Goal: Information Seeking & Learning: Check status

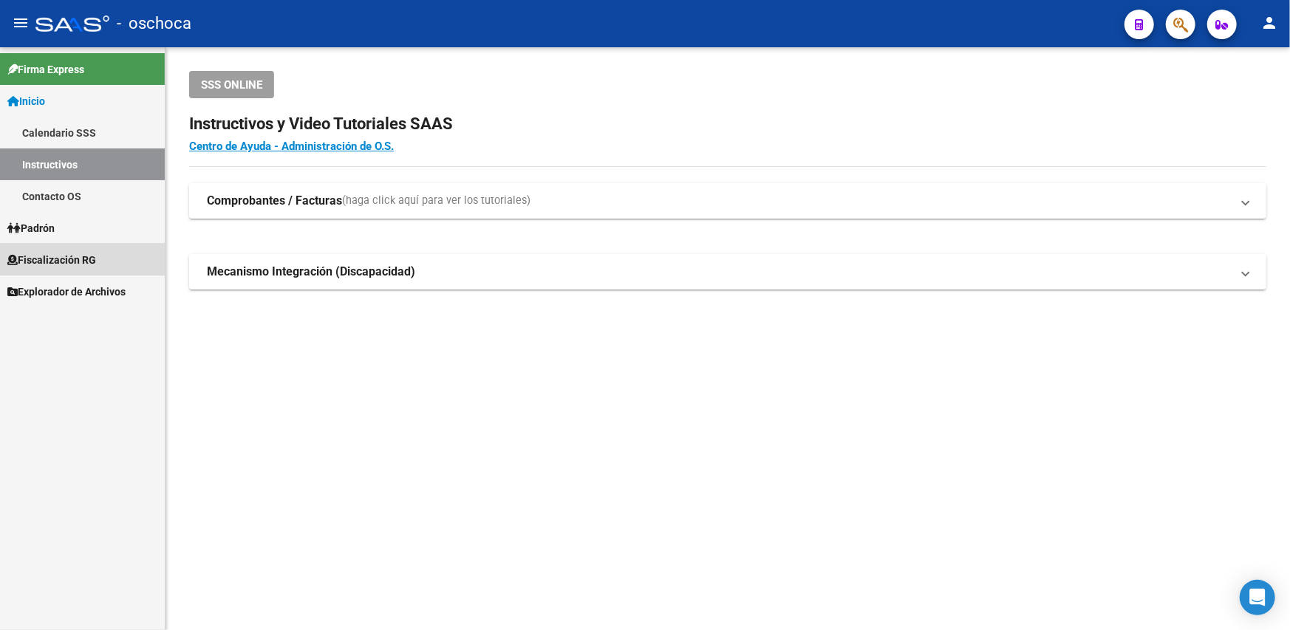
click at [57, 253] on span "Fiscalización RG" at bounding box center [51, 260] width 89 height 16
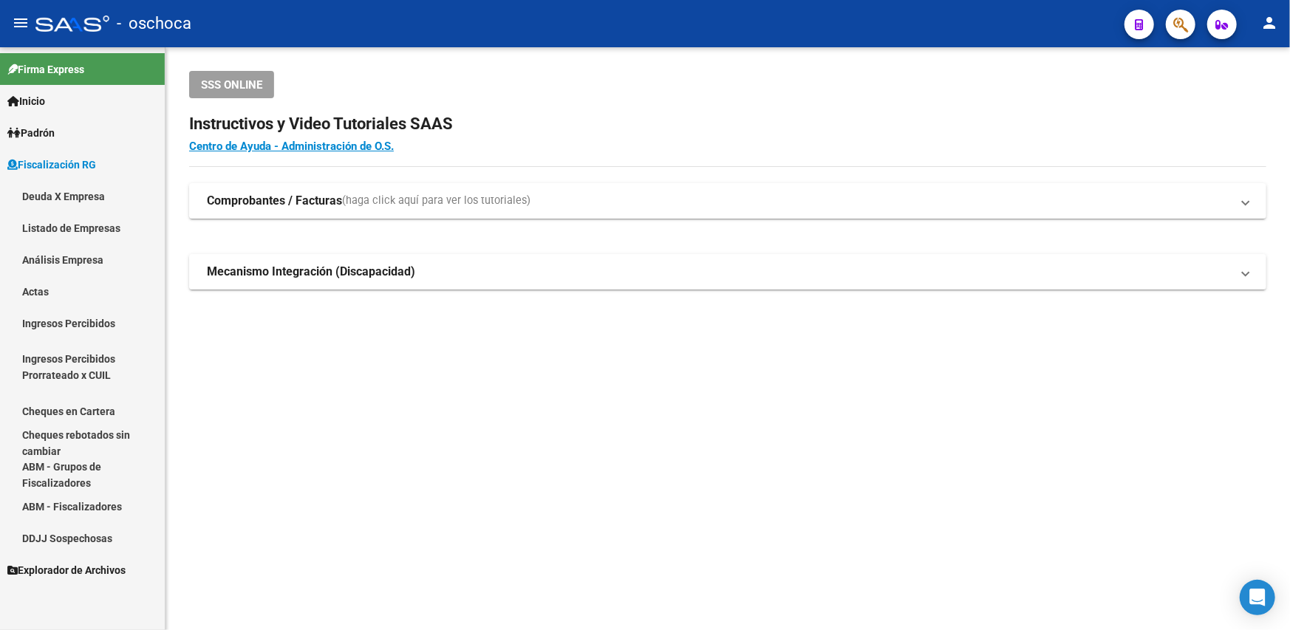
click at [79, 189] on link "Deuda X Empresa" at bounding box center [82, 196] width 165 height 32
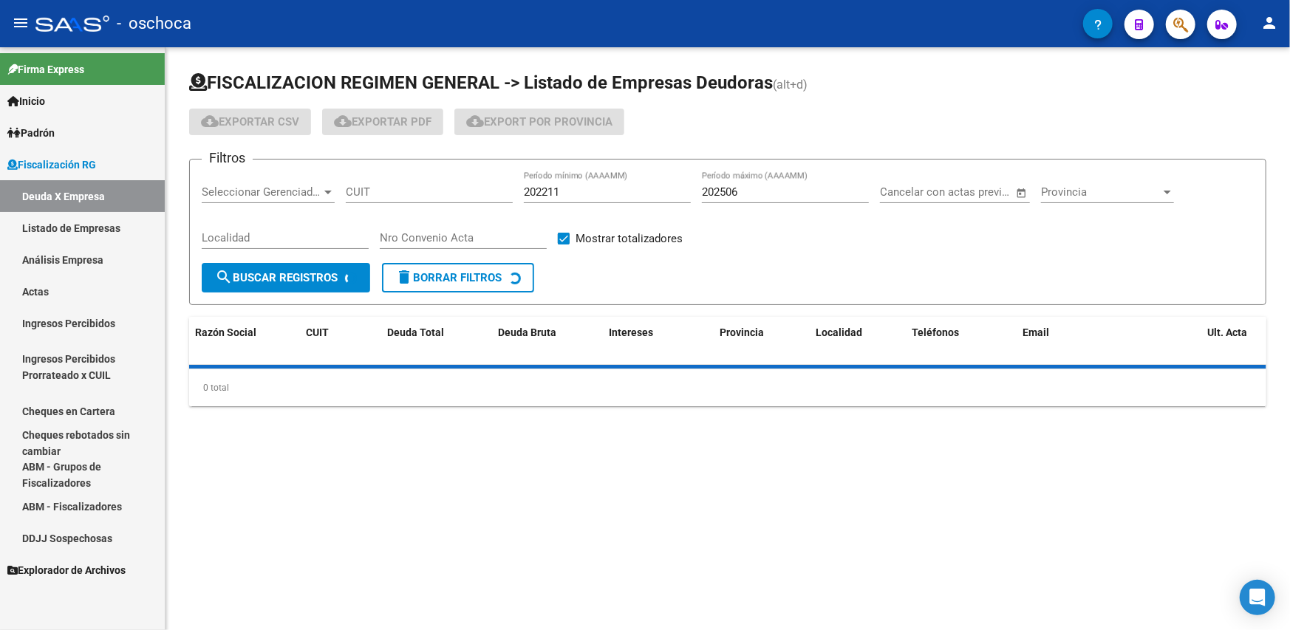
click at [56, 162] on span "Fiscalización RG" at bounding box center [51, 165] width 89 height 16
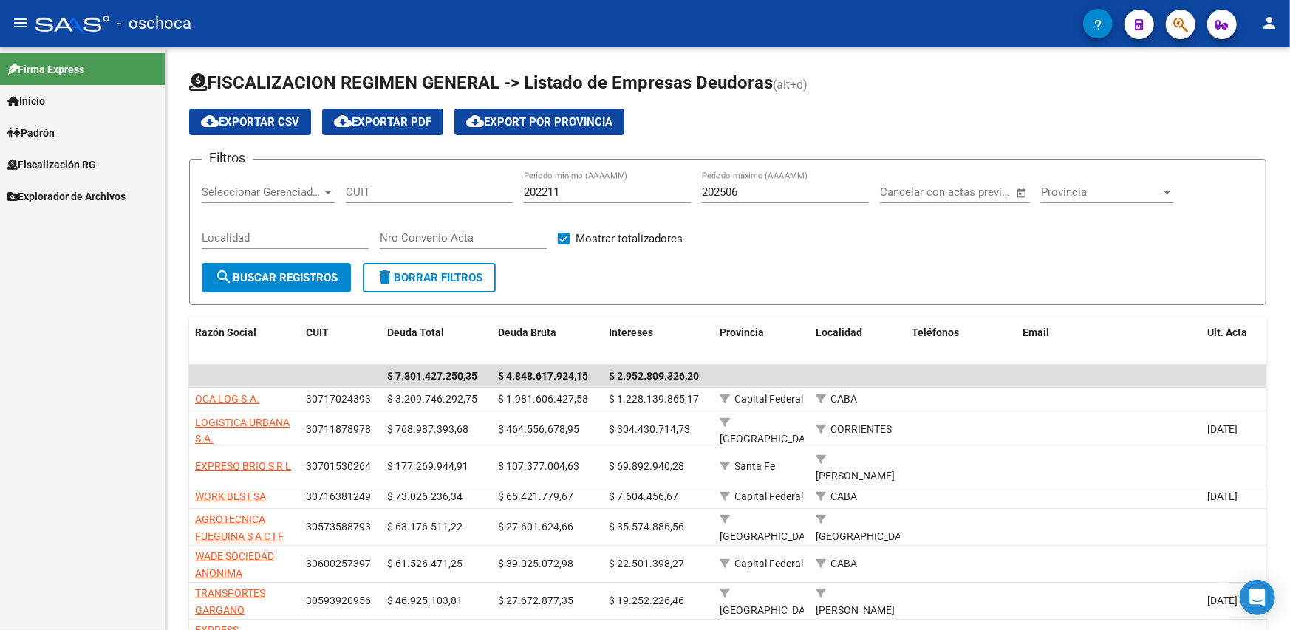
click at [87, 168] on span "Fiscalización RG" at bounding box center [51, 165] width 89 height 16
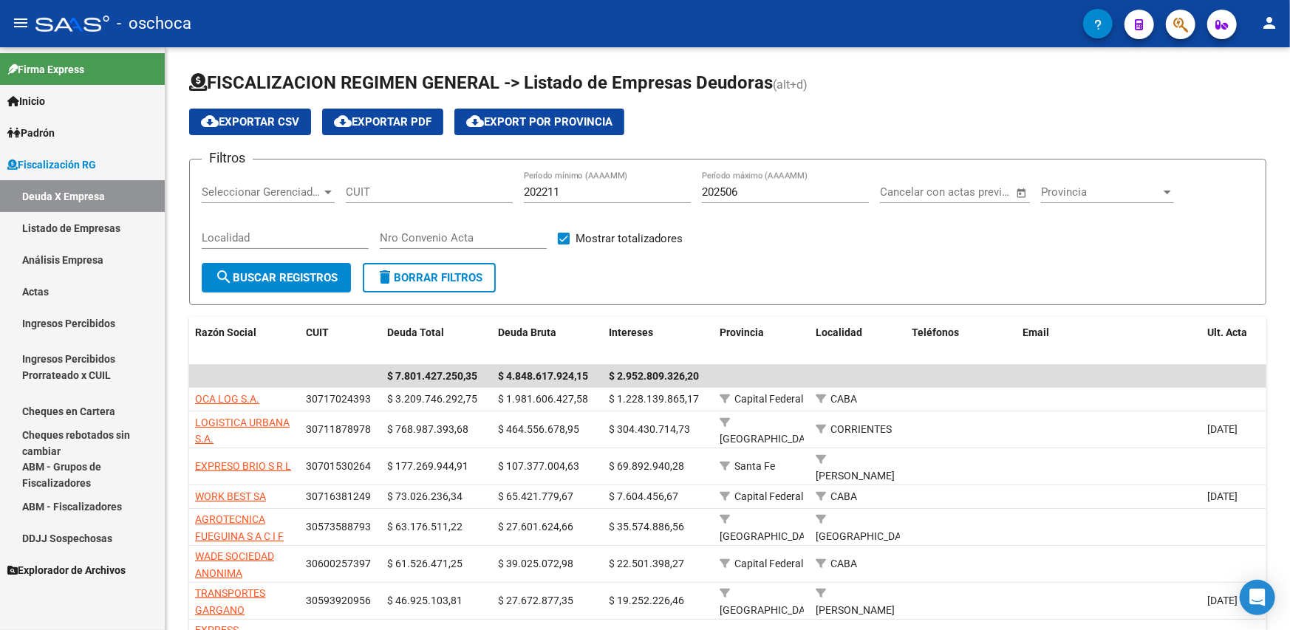
click at [75, 193] on link "Deuda X Empresa" at bounding box center [82, 196] width 165 height 32
click at [80, 223] on link "Listado de Empresas" at bounding box center [82, 228] width 165 height 32
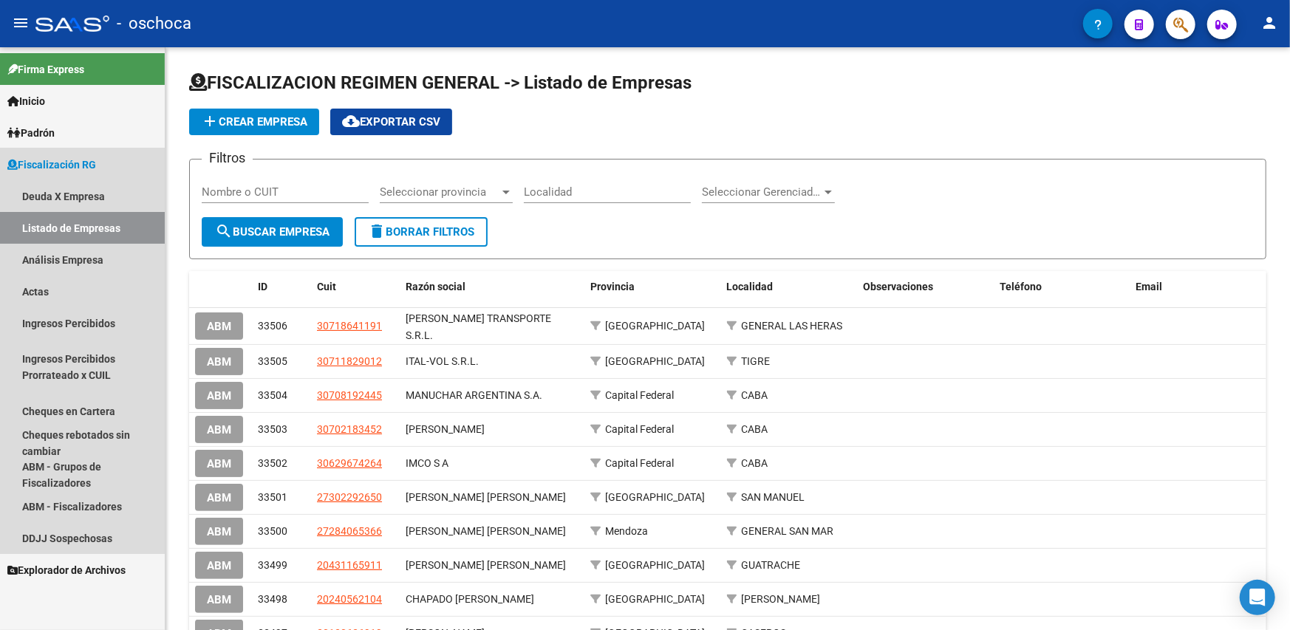
click at [45, 158] on span "Fiscalización RG" at bounding box center [51, 165] width 89 height 16
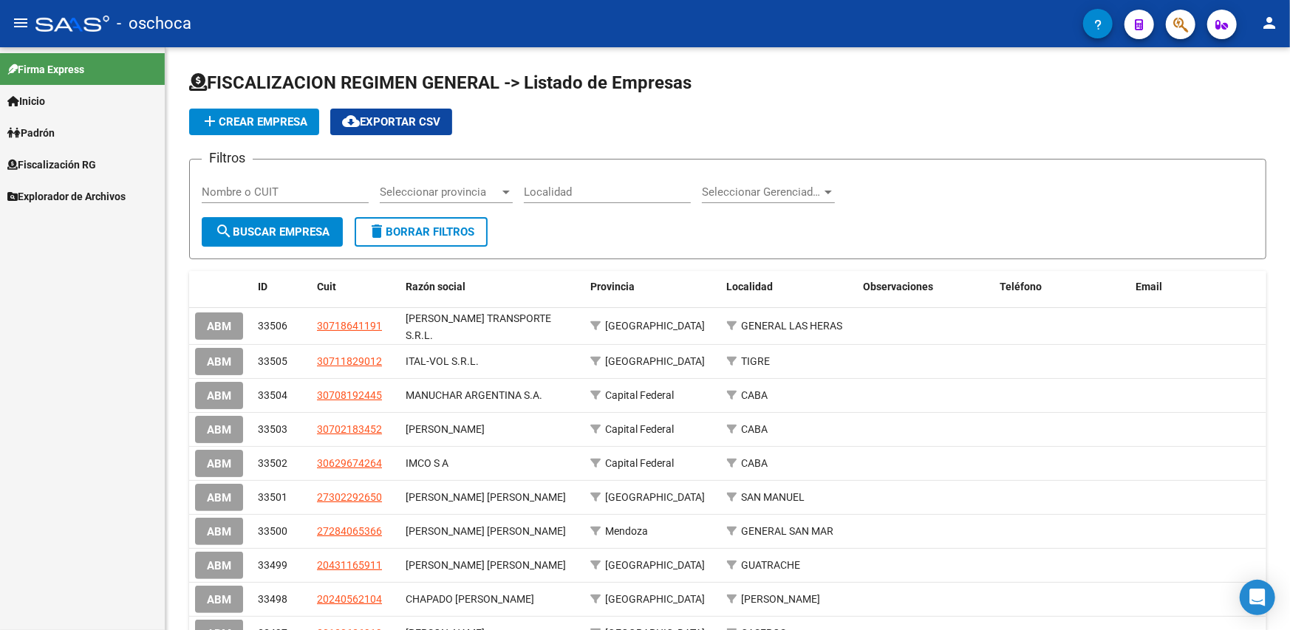
click at [52, 160] on span "Fiscalización RG" at bounding box center [51, 165] width 89 height 16
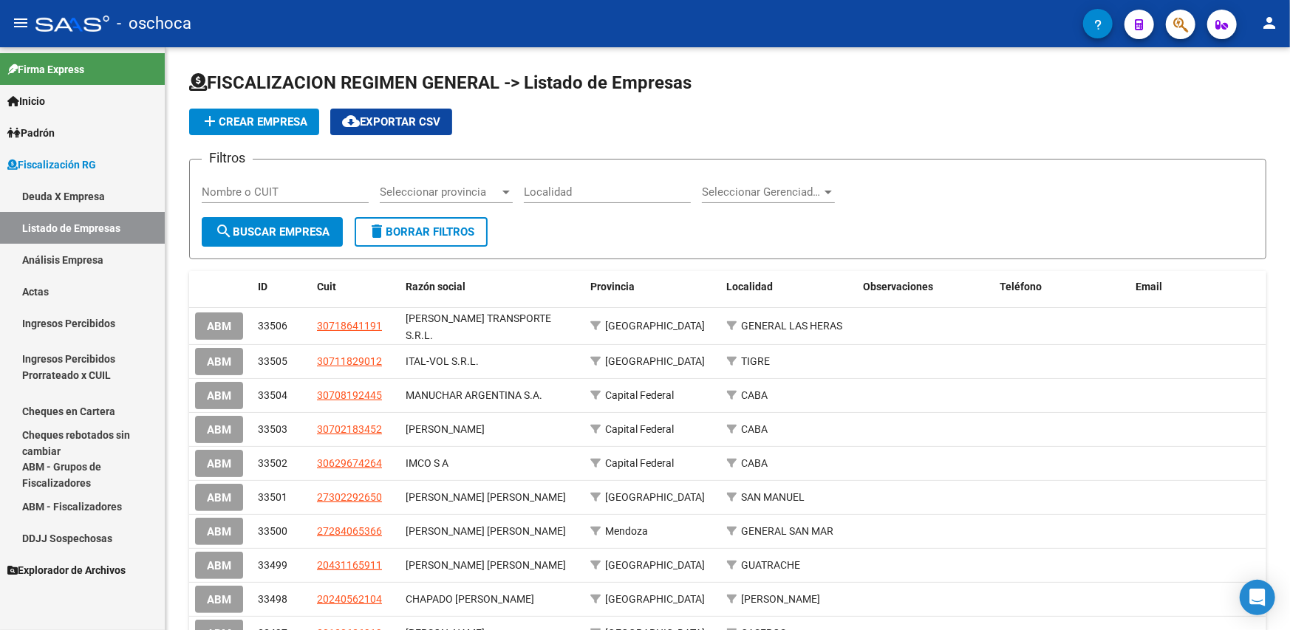
click at [61, 262] on link "Análisis Empresa" at bounding box center [82, 260] width 165 height 32
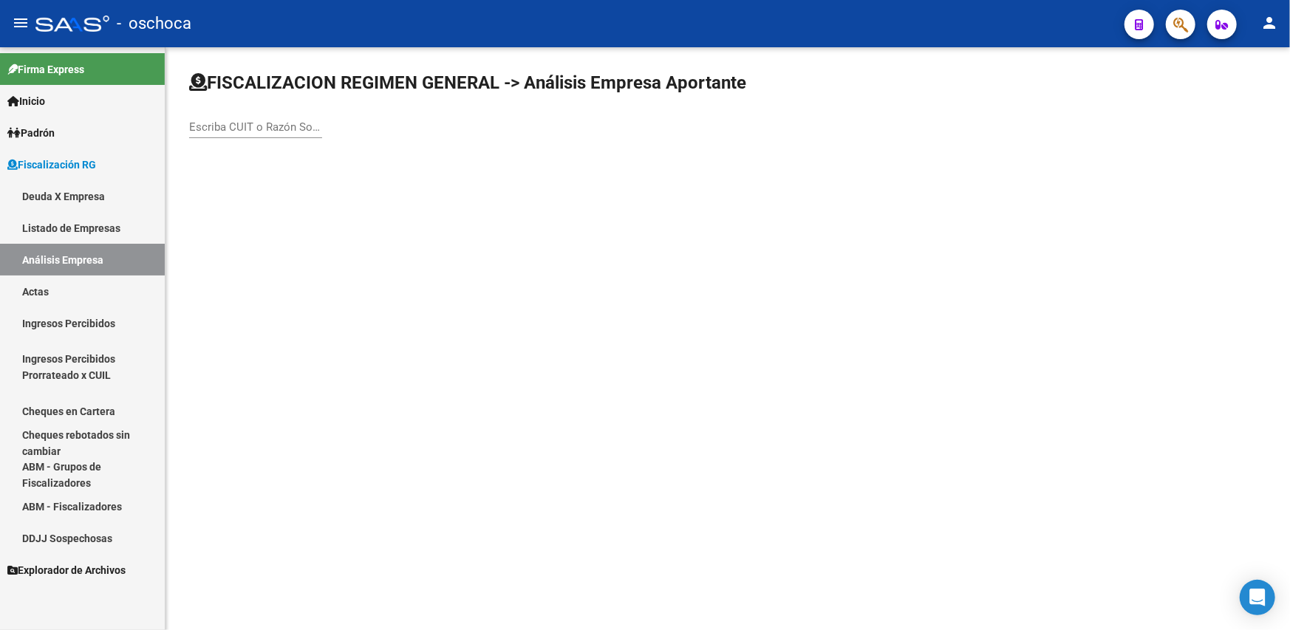
click at [231, 114] on div "Escriba CUIT o Razón Social para buscar" at bounding box center [255, 122] width 133 height 32
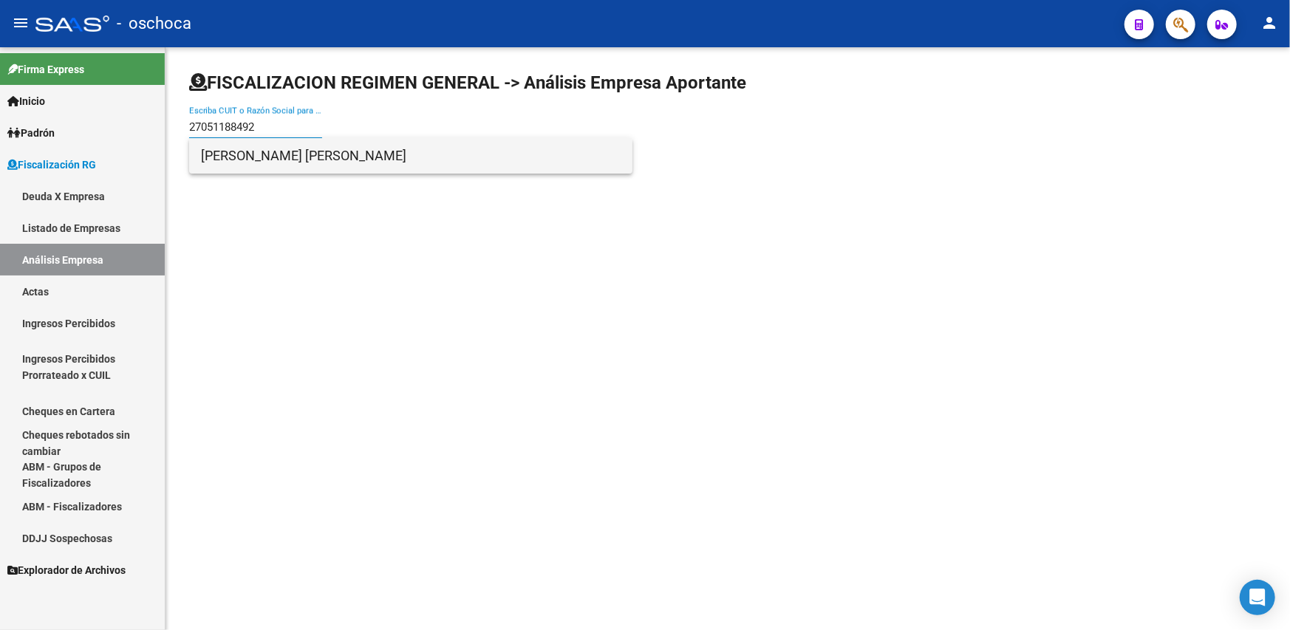
type input "27051188492"
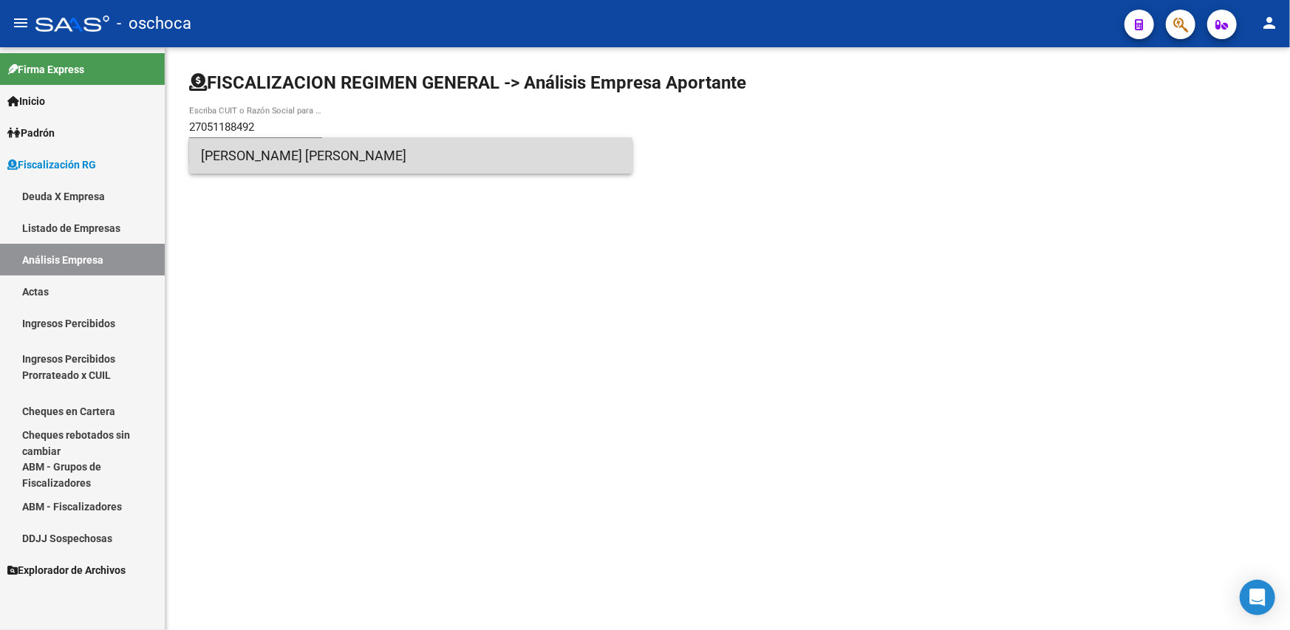
click at [269, 152] on span "[PERSON_NAME] [PERSON_NAME]" at bounding box center [411, 155] width 420 height 35
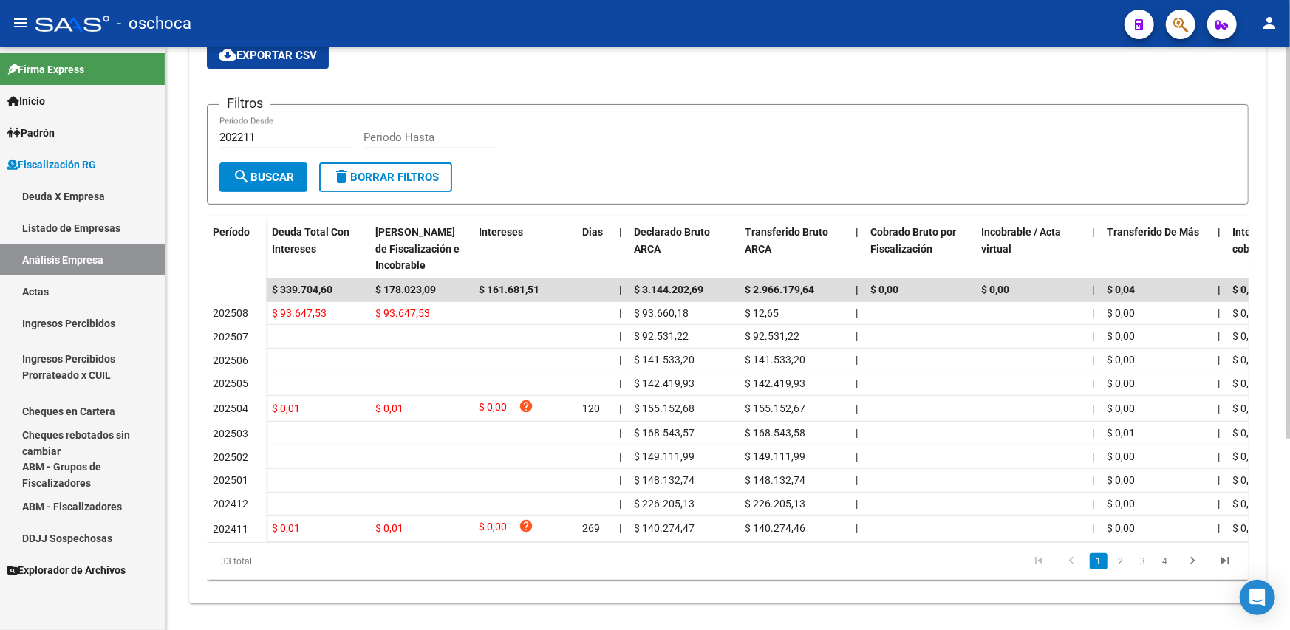
scroll to position [284, 0]
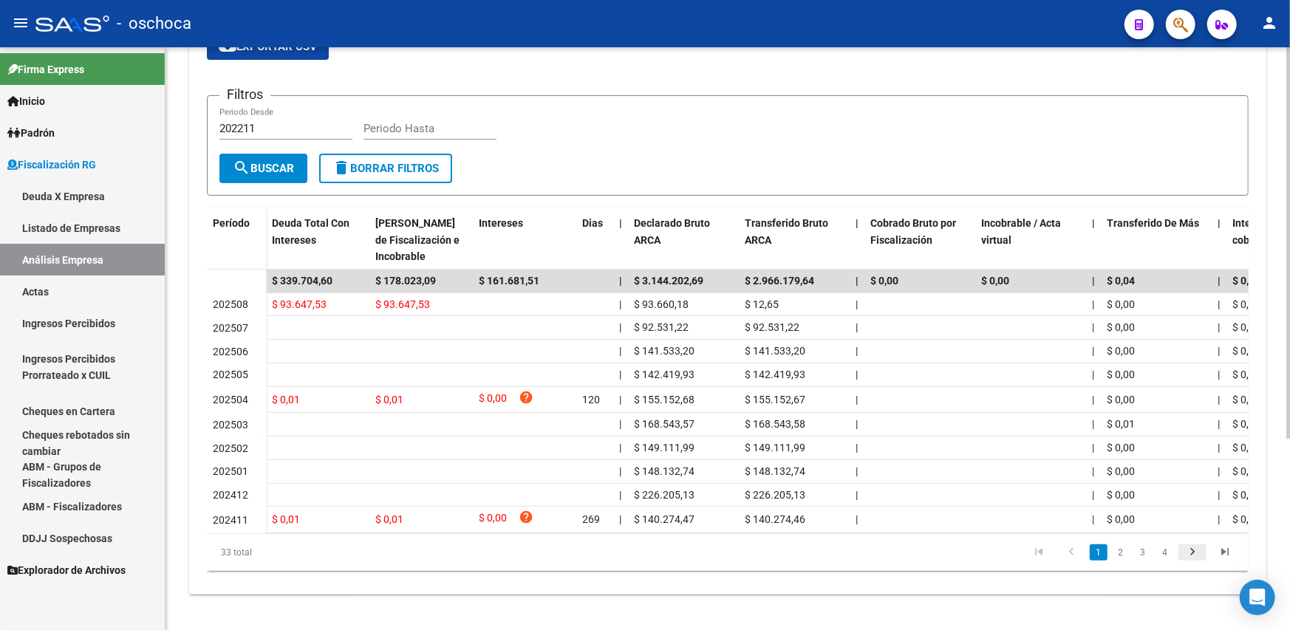
click at [1199, 553] on icon "go to next page" at bounding box center [1192, 554] width 19 height 18
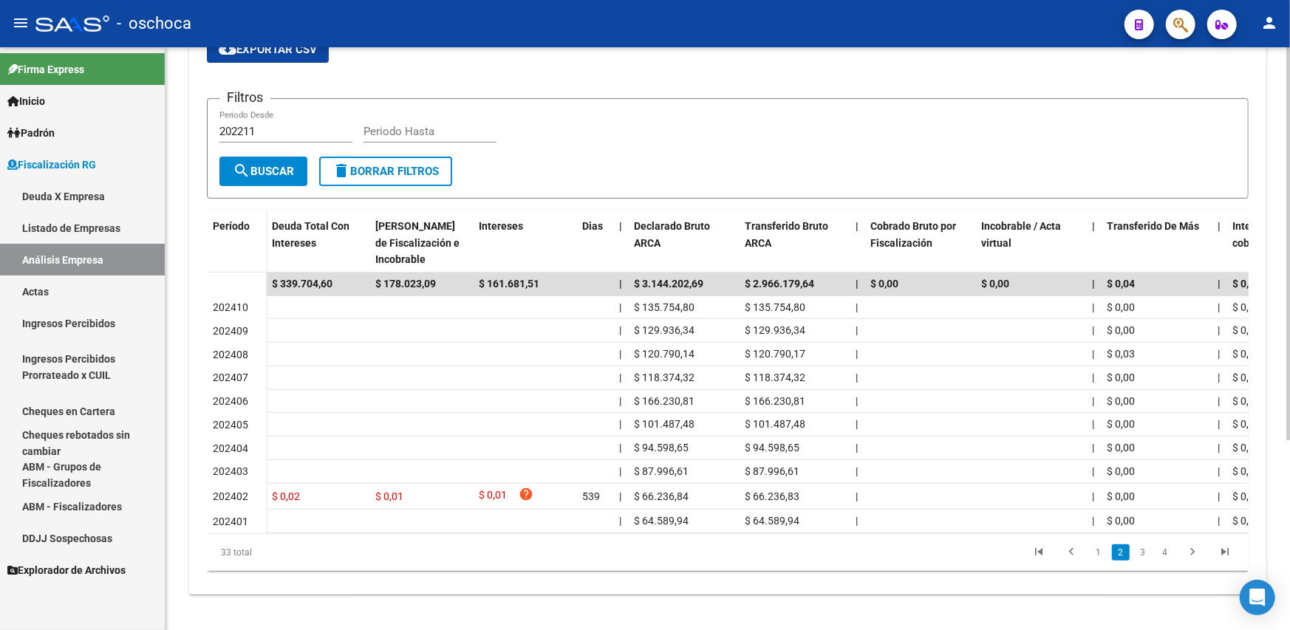
click at [1197, 553] on icon "go to next page" at bounding box center [1192, 554] width 19 height 18
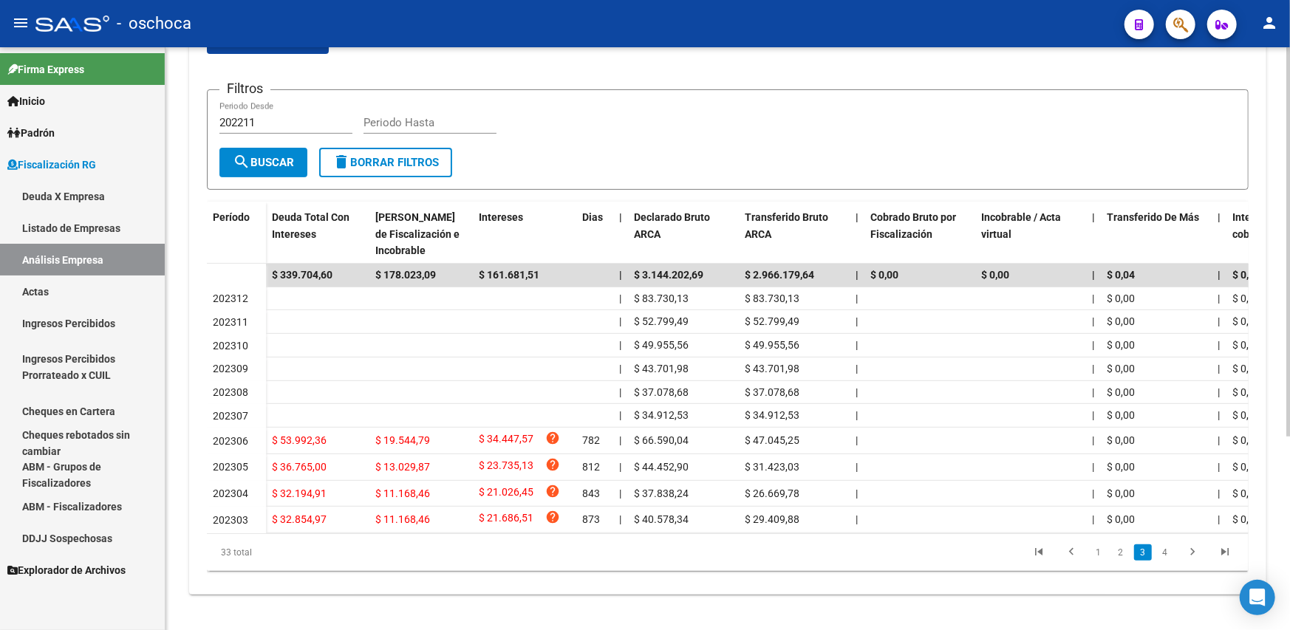
click at [1197, 553] on icon "go to next page" at bounding box center [1192, 554] width 19 height 18
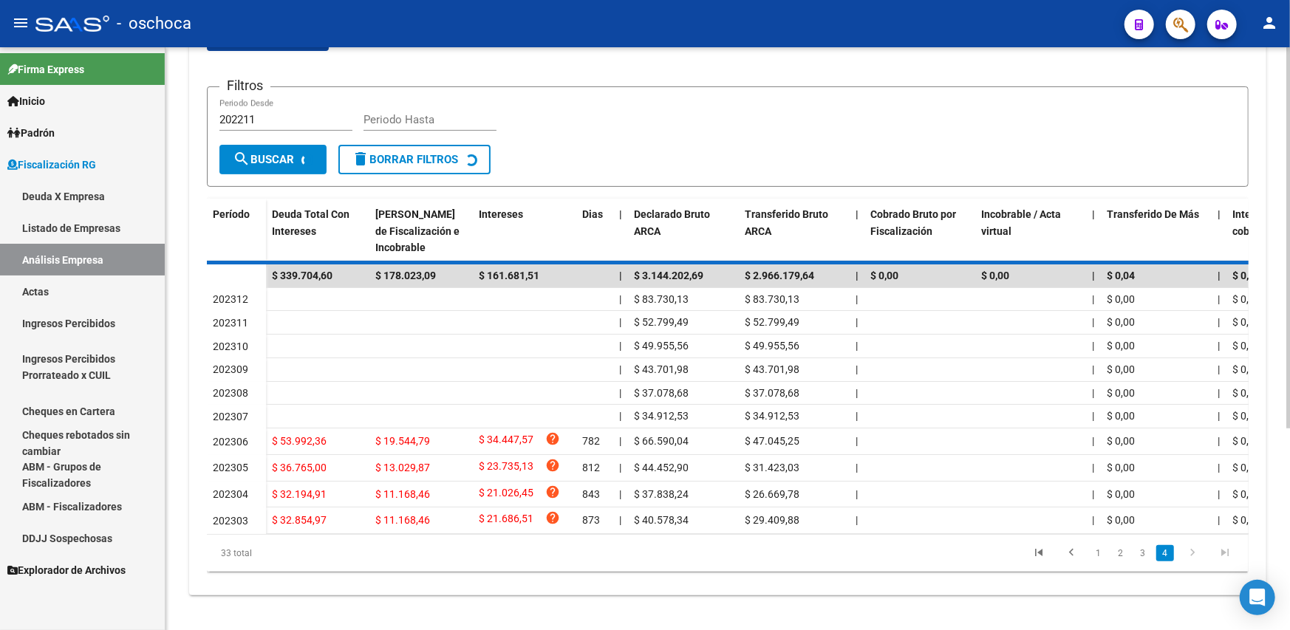
scroll to position [123, 0]
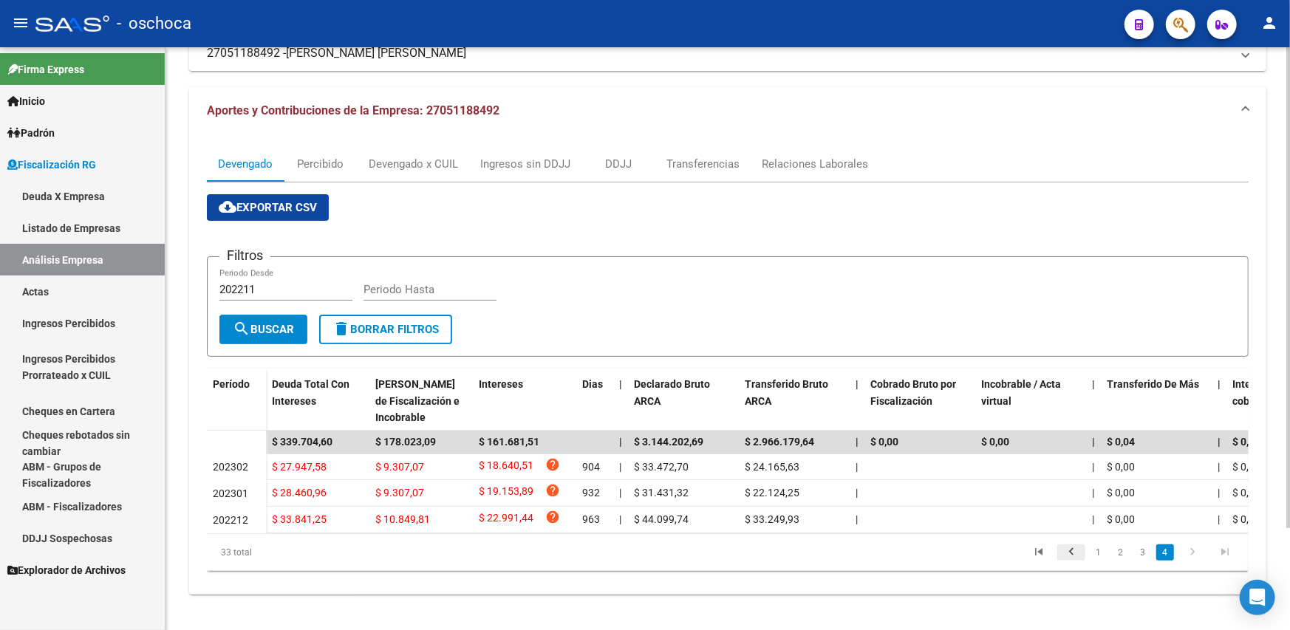
click at [1076, 552] on icon "go to previous page" at bounding box center [1071, 554] width 19 height 18
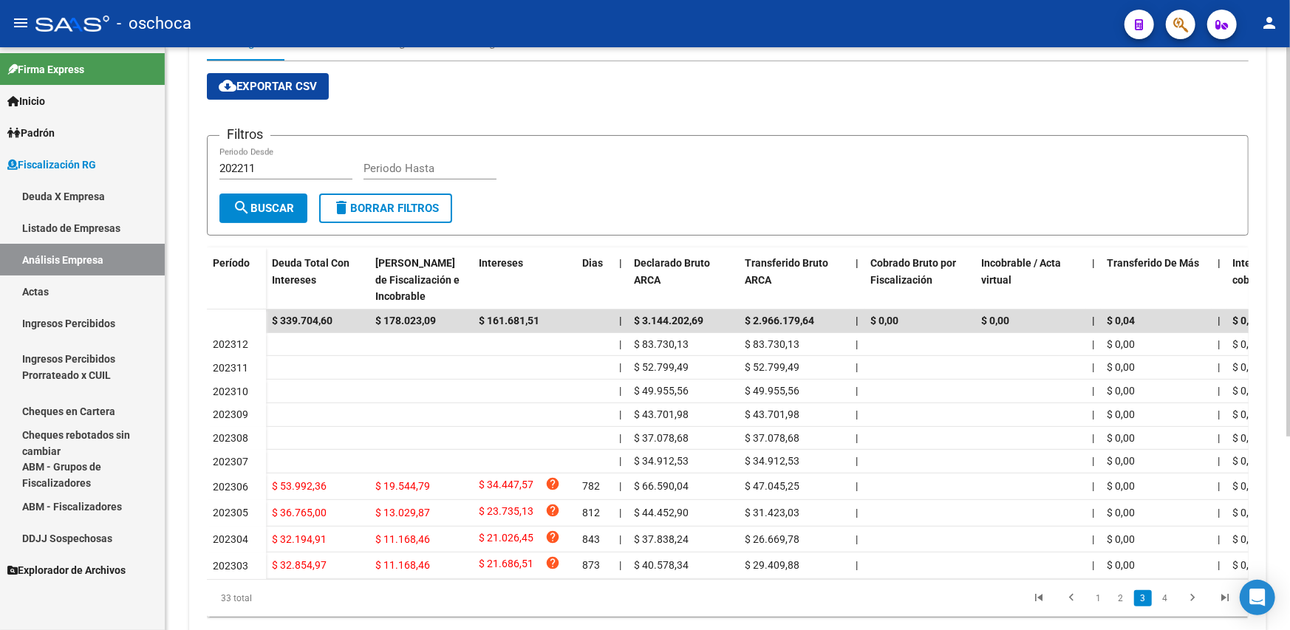
scroll to position [290, 0]
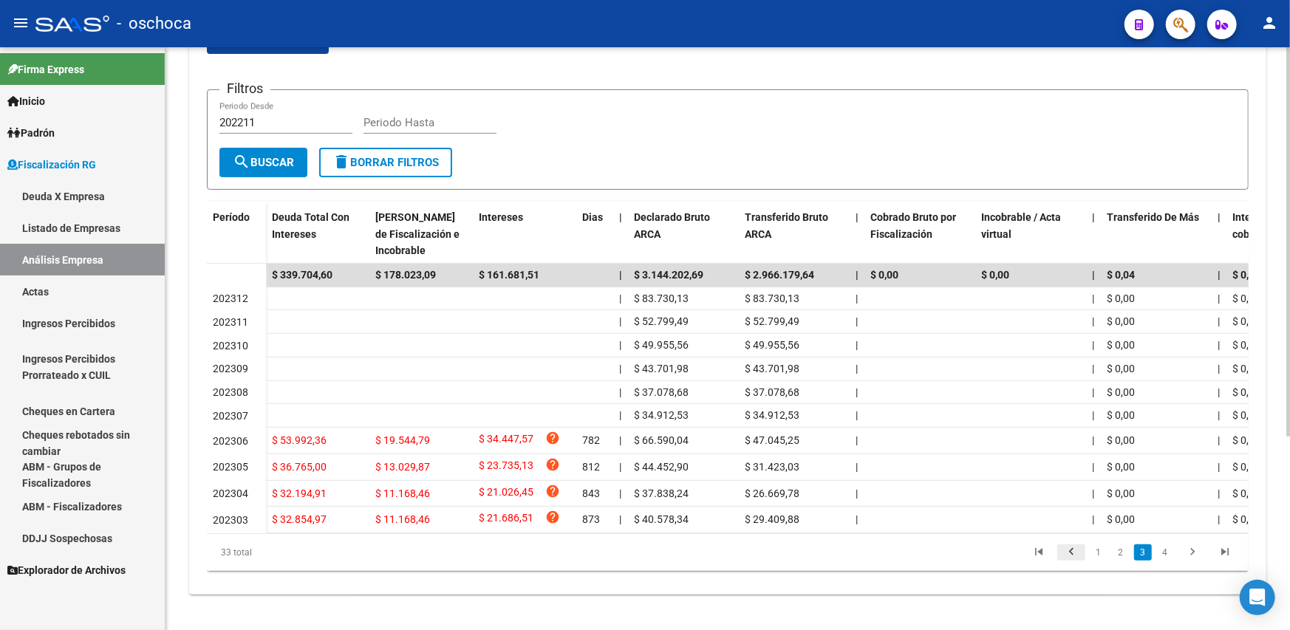
click at [1077, 553] on icon "go to previous page" at bounding box center [1071, 554] width 19 height 18
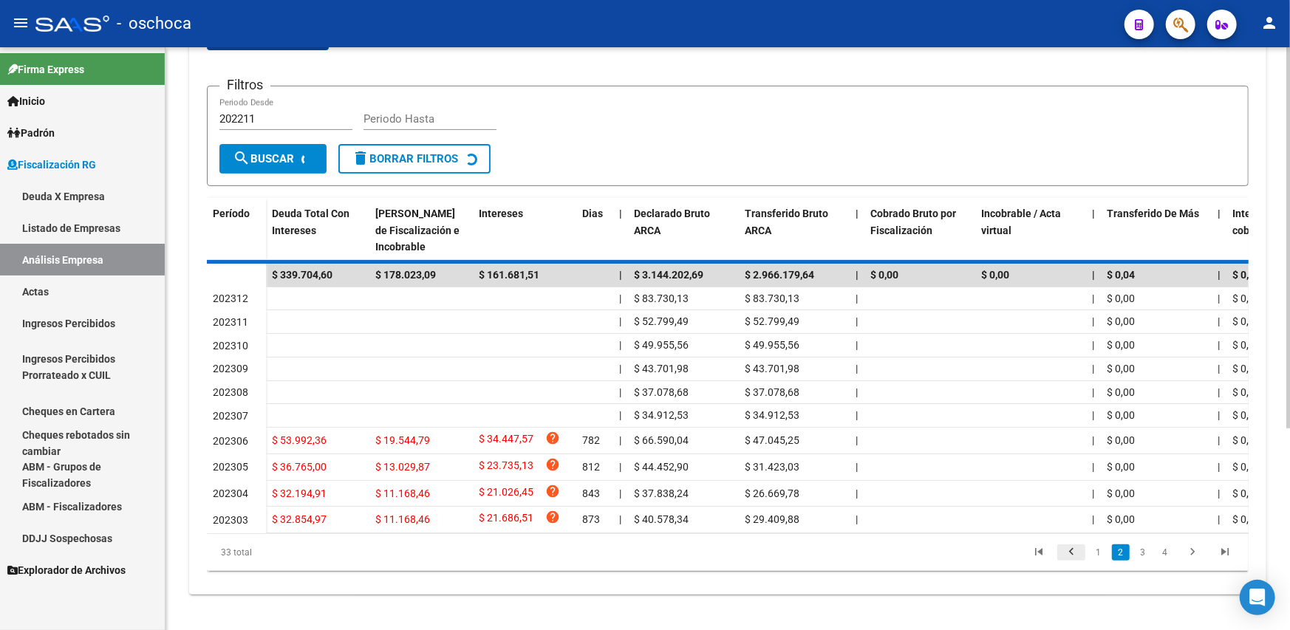
scroll to position [282, 0]
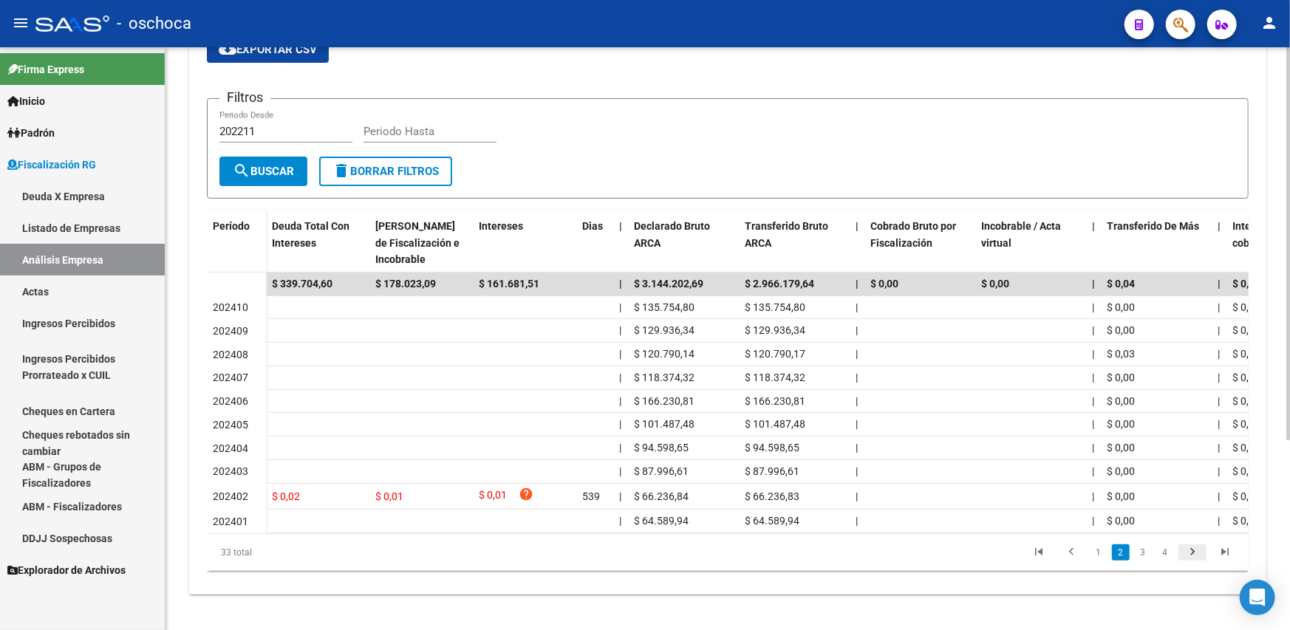
click at [1193, 556] on icon "go to next page" at bounding box center [1192, 554] width 19 height 18
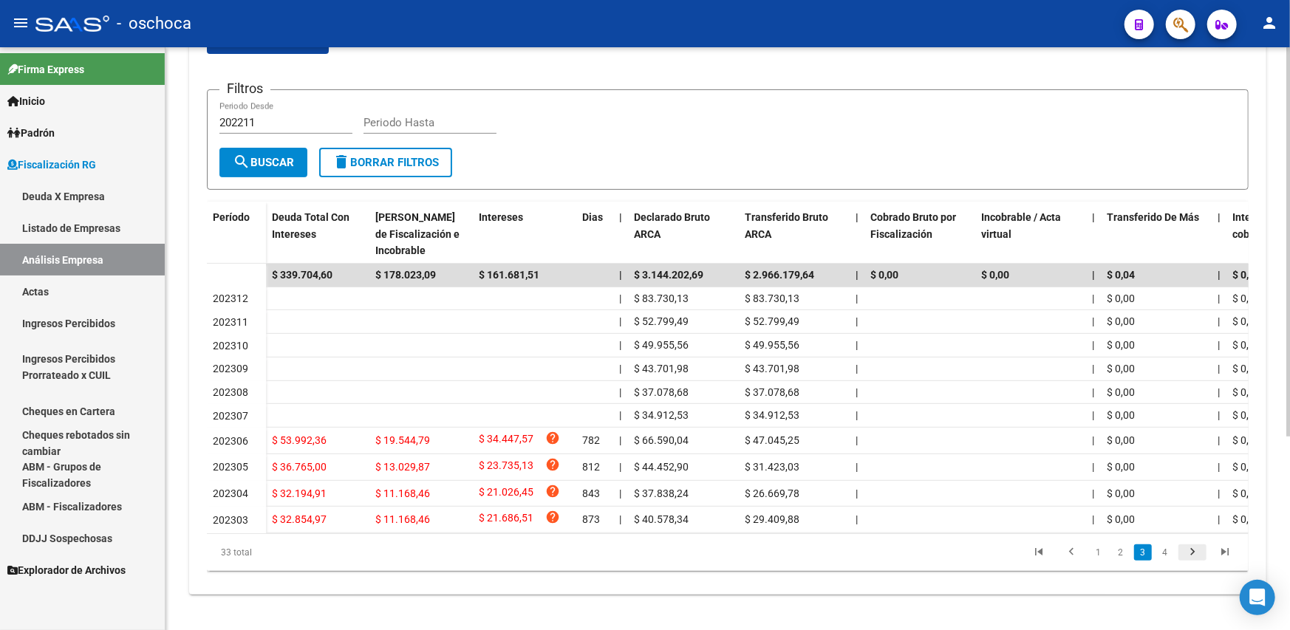
click at [1193, 556] on icon "go to next page" at bounding box center [1192, 554] width 19 height 18
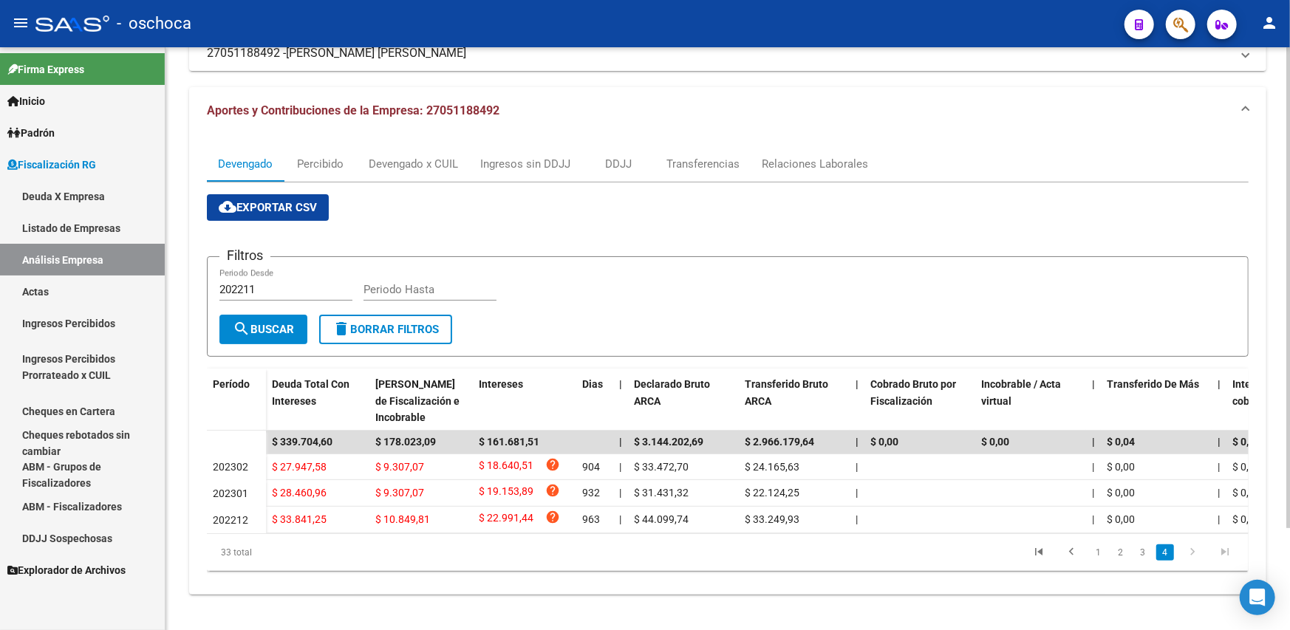
scroll to position [123, 0]
click at [1063, 553] on icon "go to previous page" at bounding box center [1071, 554] width 19 height 18
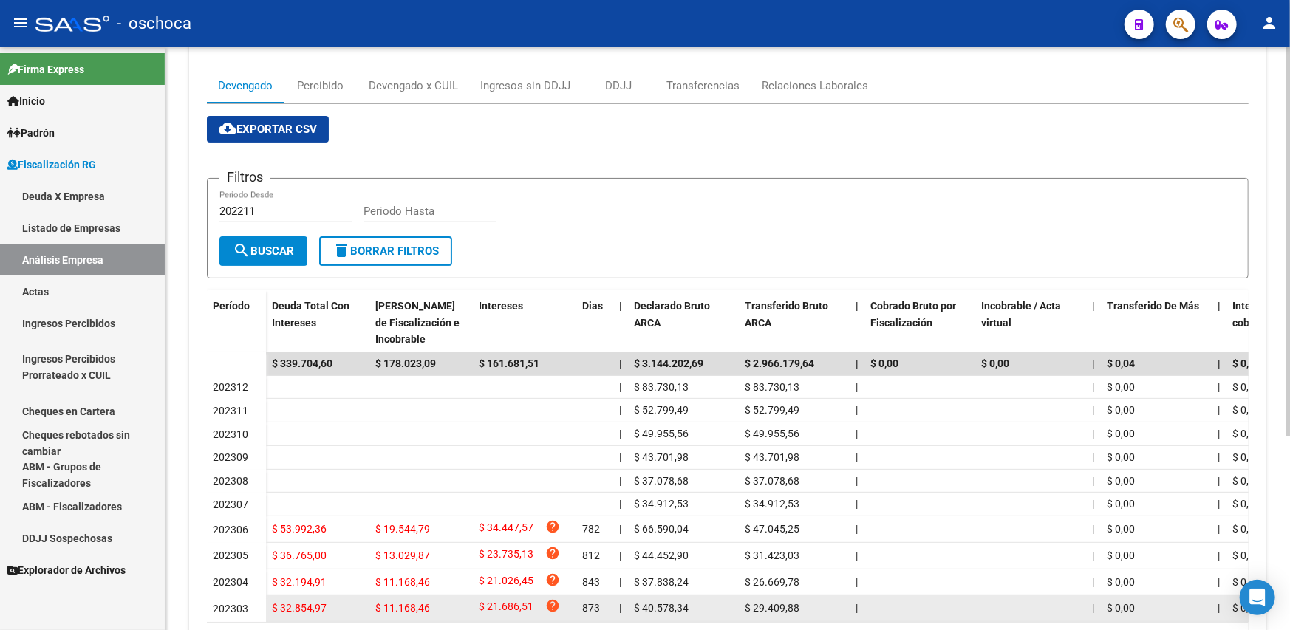
scroll to position [290, 0]
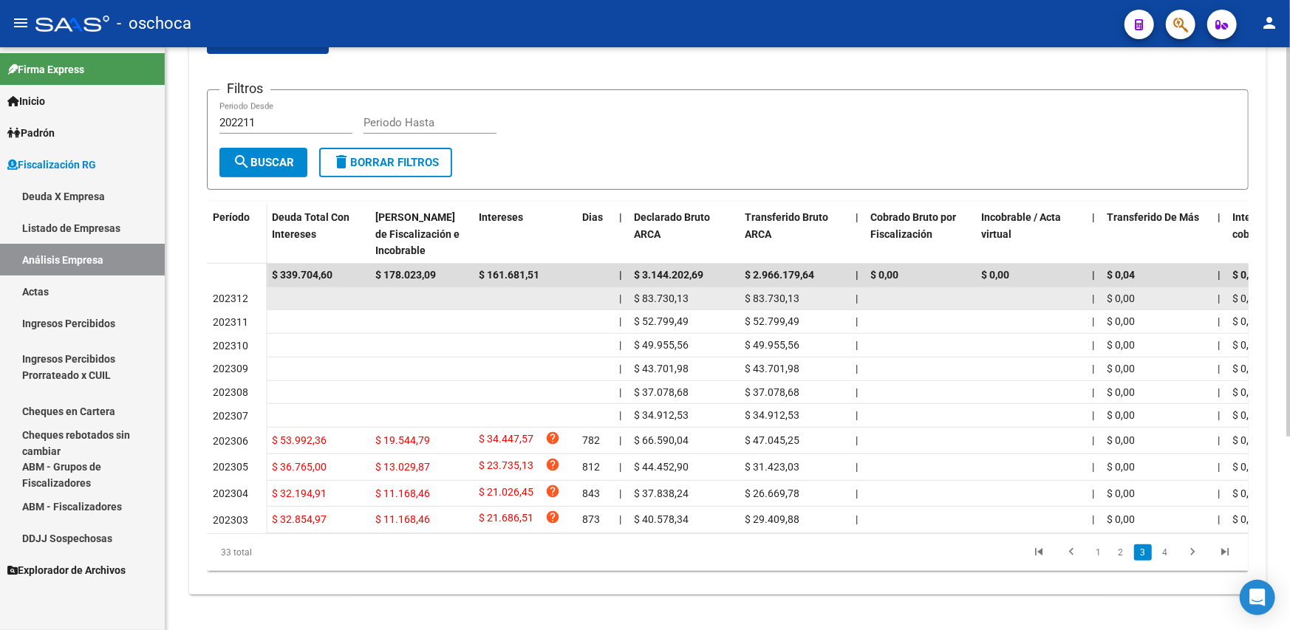
click at [232, 294] on span "202312" at bounding box center [230, 299] width 35 height 12
click at [648, 293] on span "$ 83.730,13" at bounding box center [661, 299] width 55 height 12
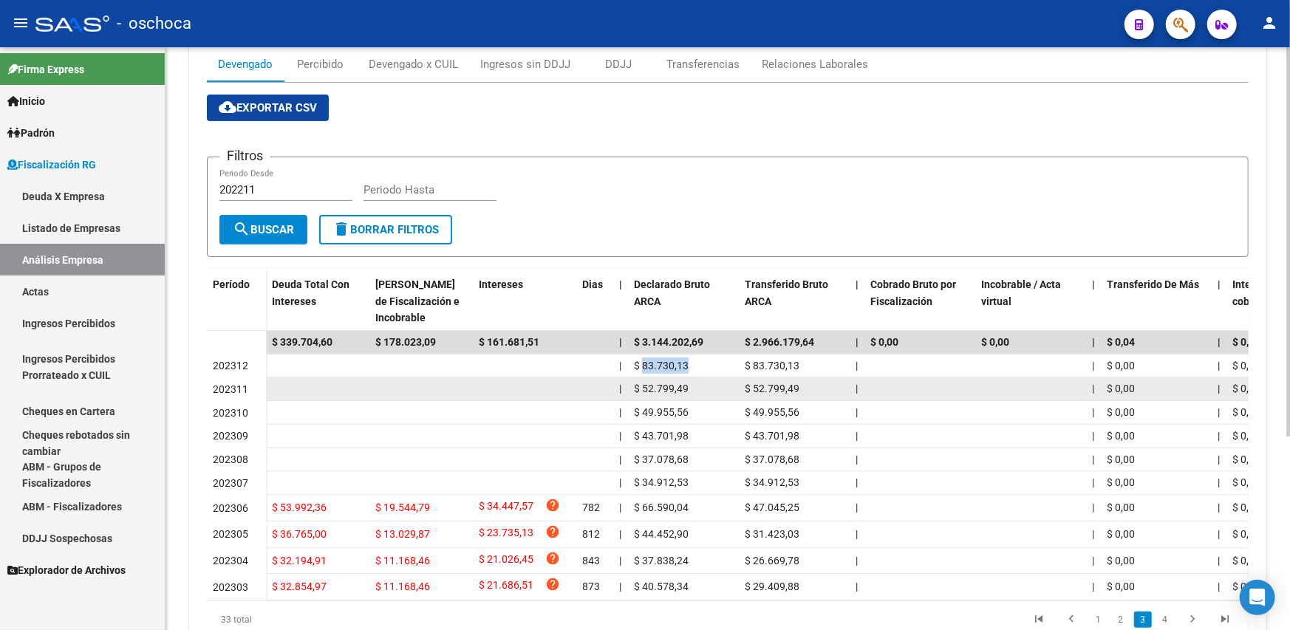
scroll to position [68, 0]
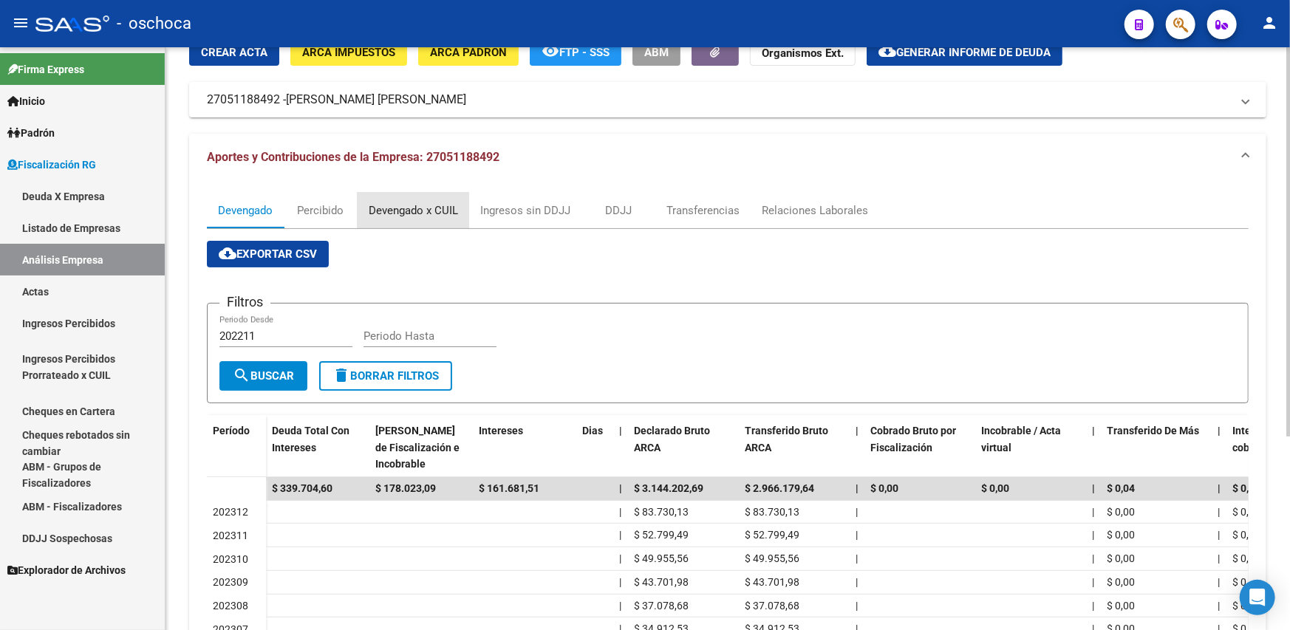
click at [395, 208] on div "Devengado x CUIL" at bounding box center [413, 210] width 89 height 16
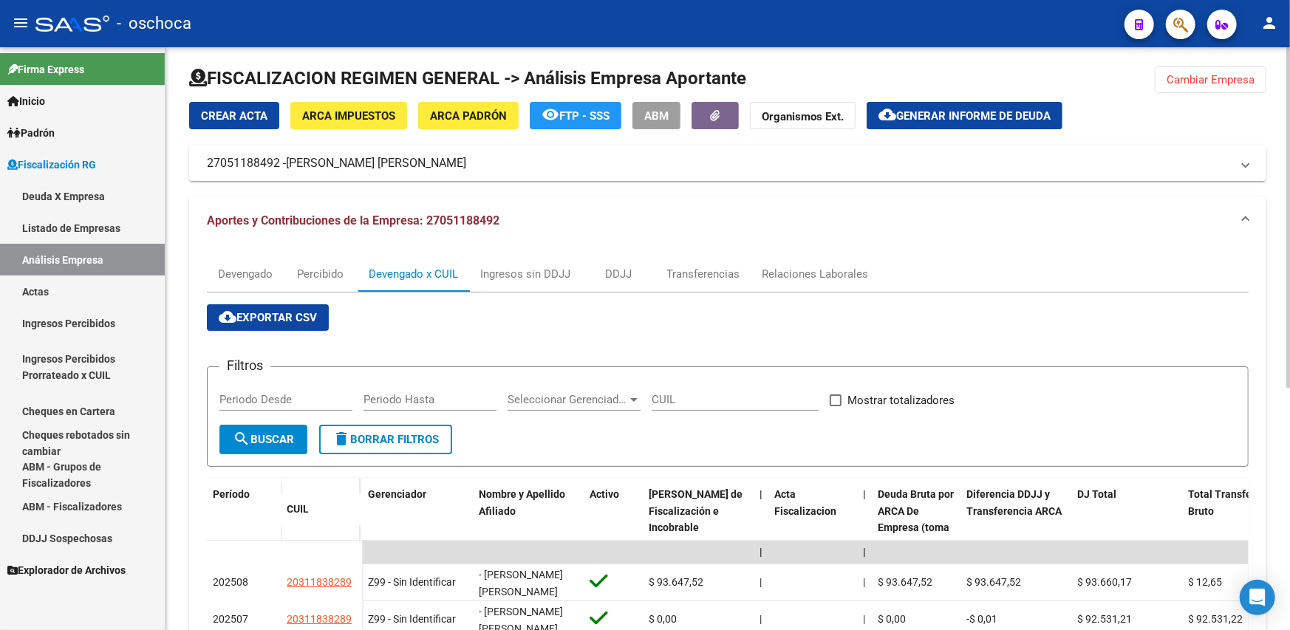
scroll to position [0, 0]
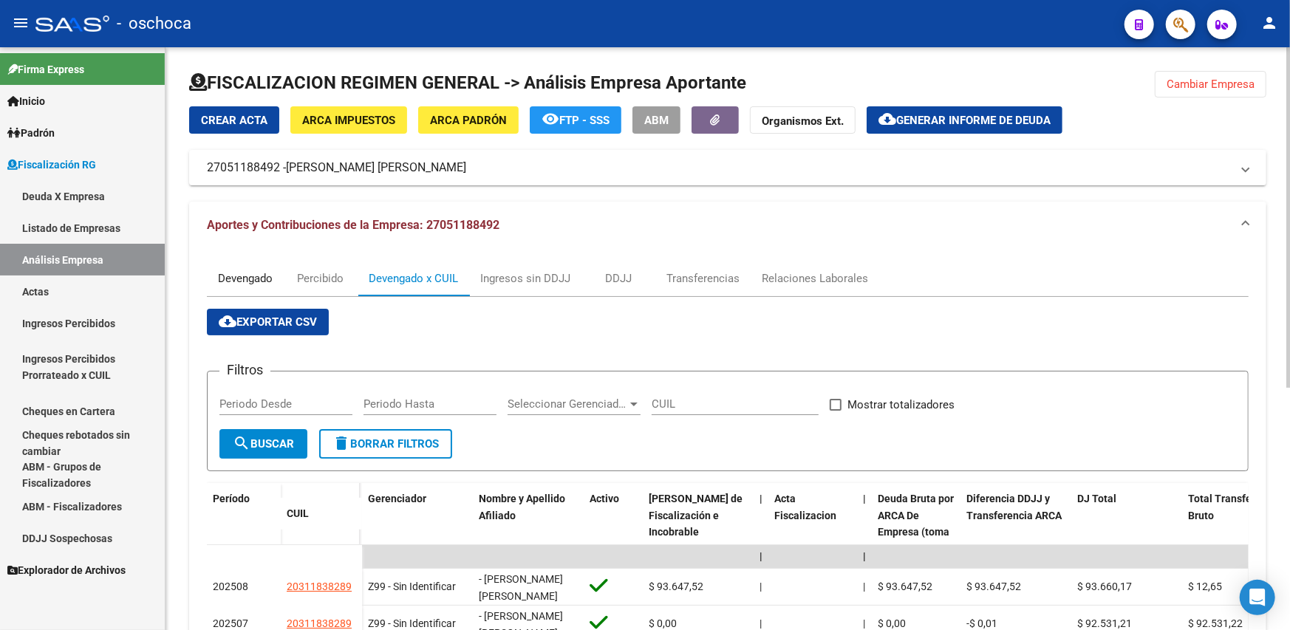
click at [261, 275] on div "Devengado" at bounding box center [245, 278] width 55 height 16
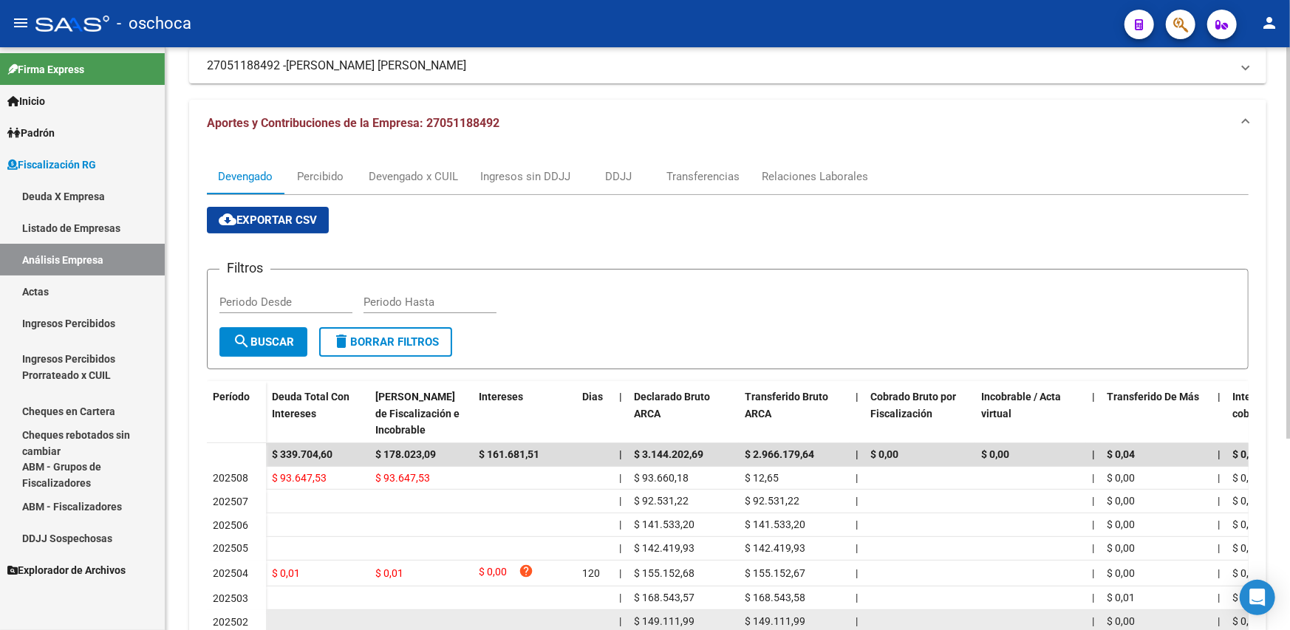
scroll to position [222, 0]
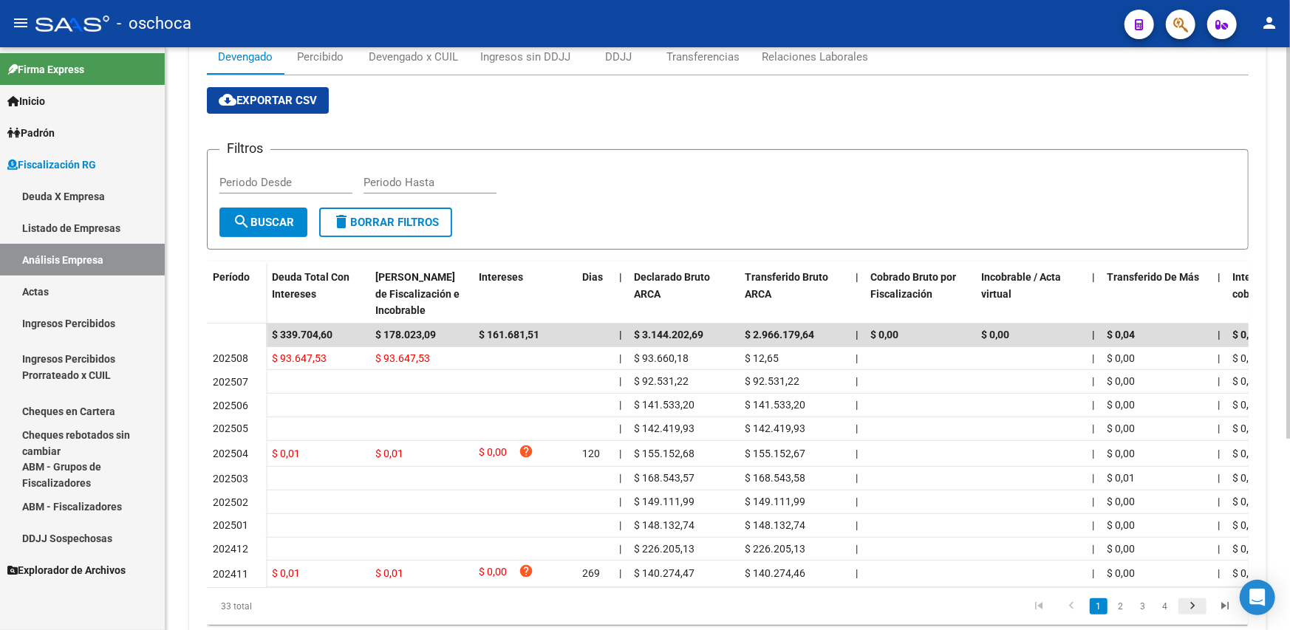
click at [1195, 612] on icon "go to next page" at bounding box center [1192, 608] width 19 height 18
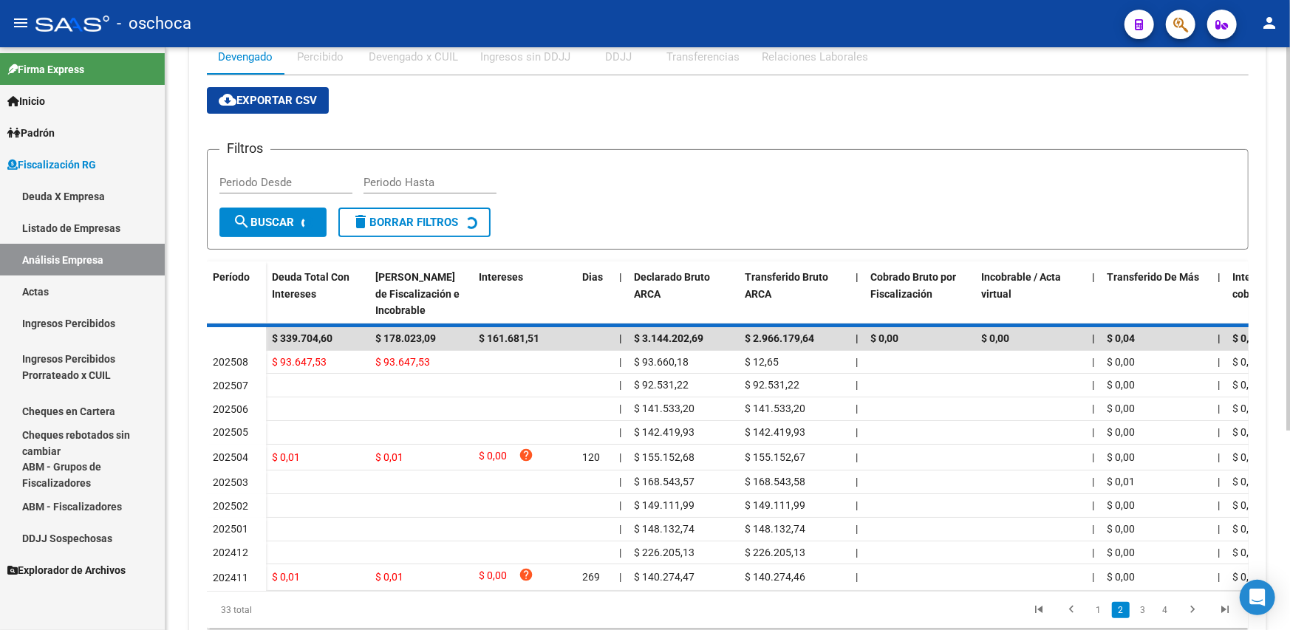
click at [1194, 613] on div "33 total 1 2 3 4" at bounding box center [728, 610] width 1042 height 37
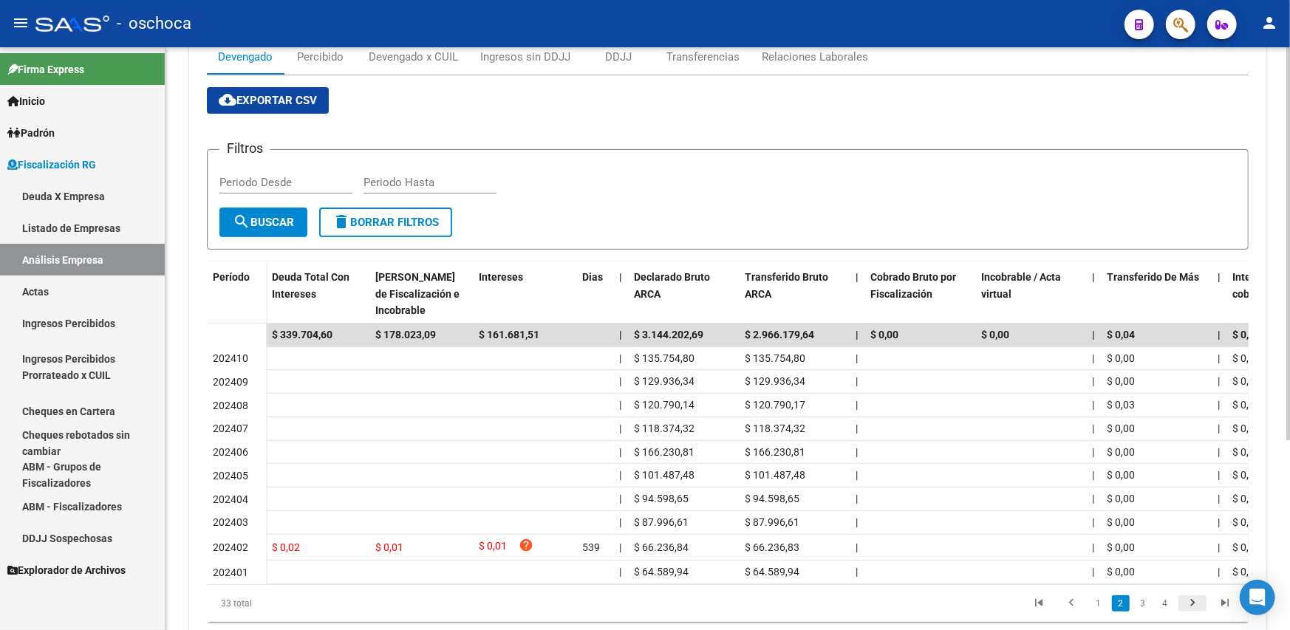
click at [1192, 614] on icon "go to next page" at bounding box center [1192, 605] width 19 height 18
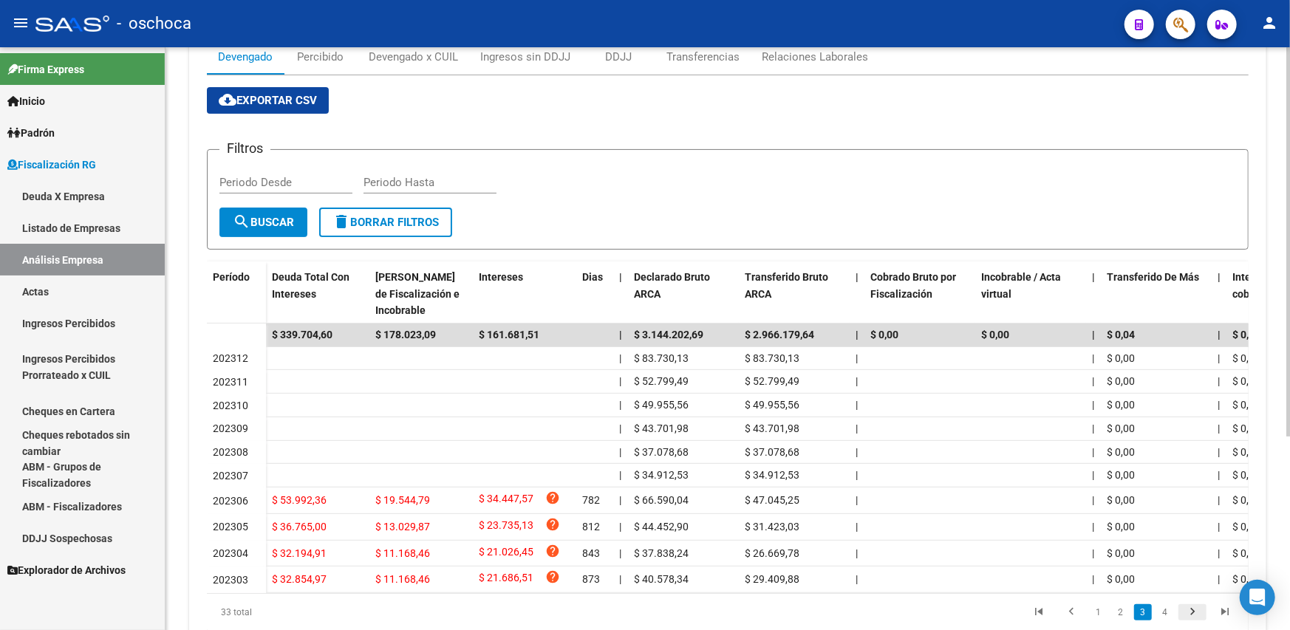
click at [1192, 616] on icon "go to next page" at bounding box center [1192, 614] width 19 height 18
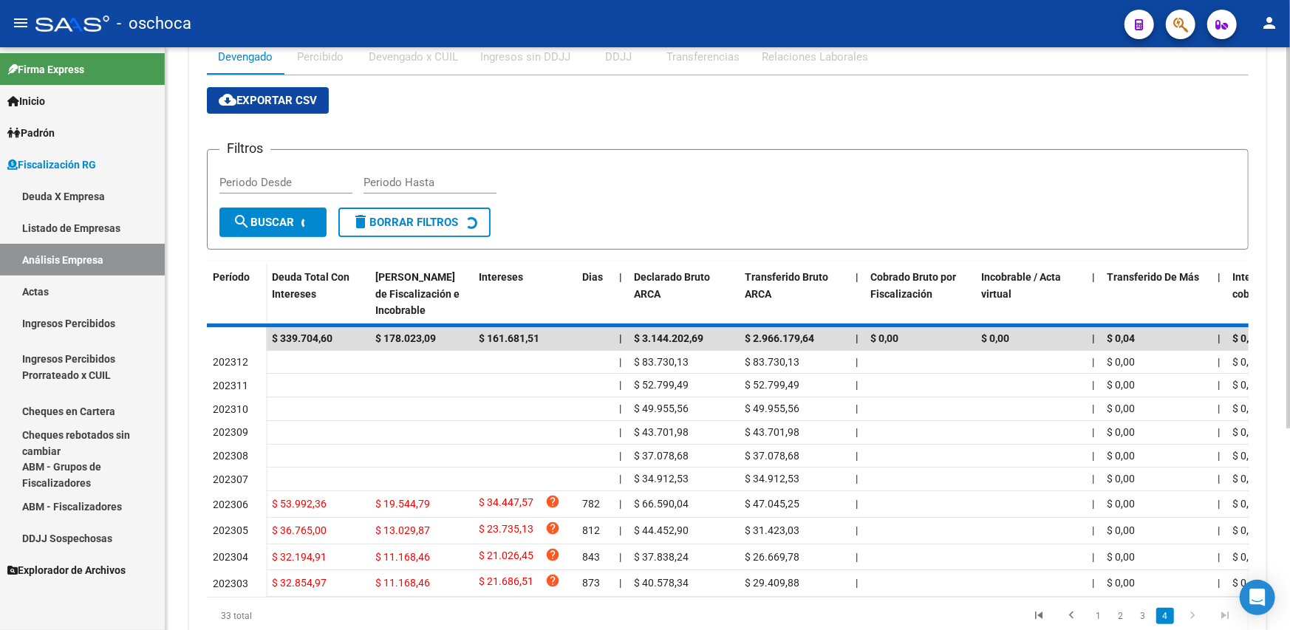
scroll to position [123, 0]
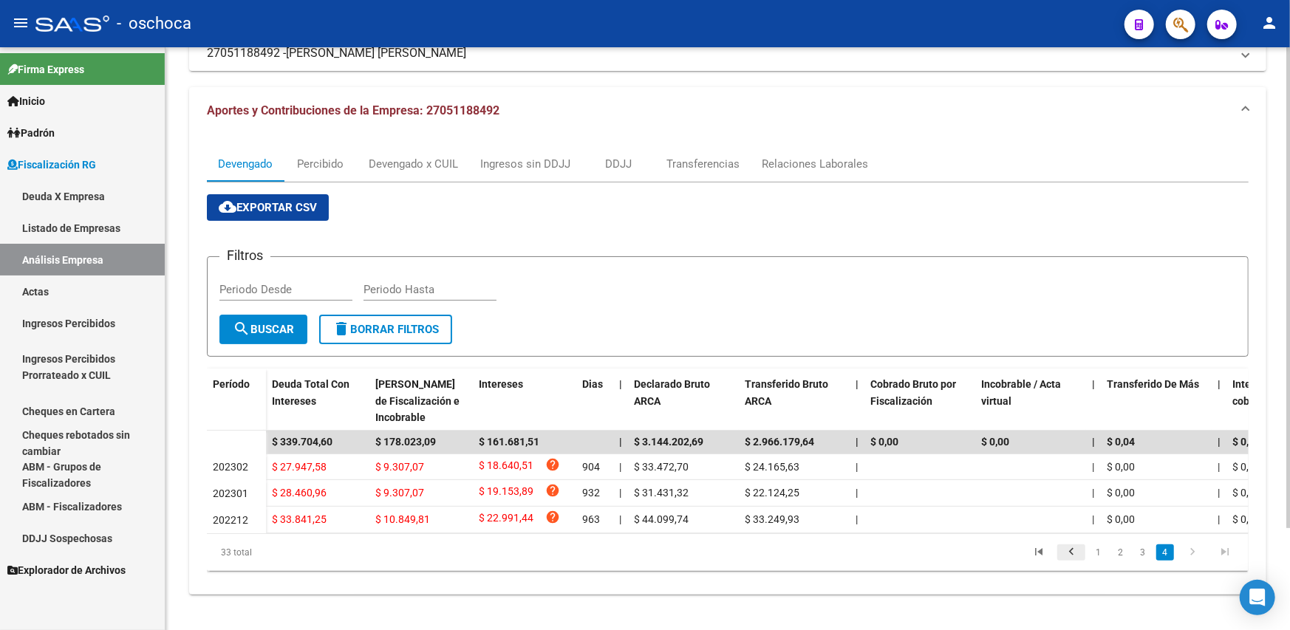
click at [1065, 548] on icon "go to previous page" at bounding box center [1071, 554] width 19 height 18
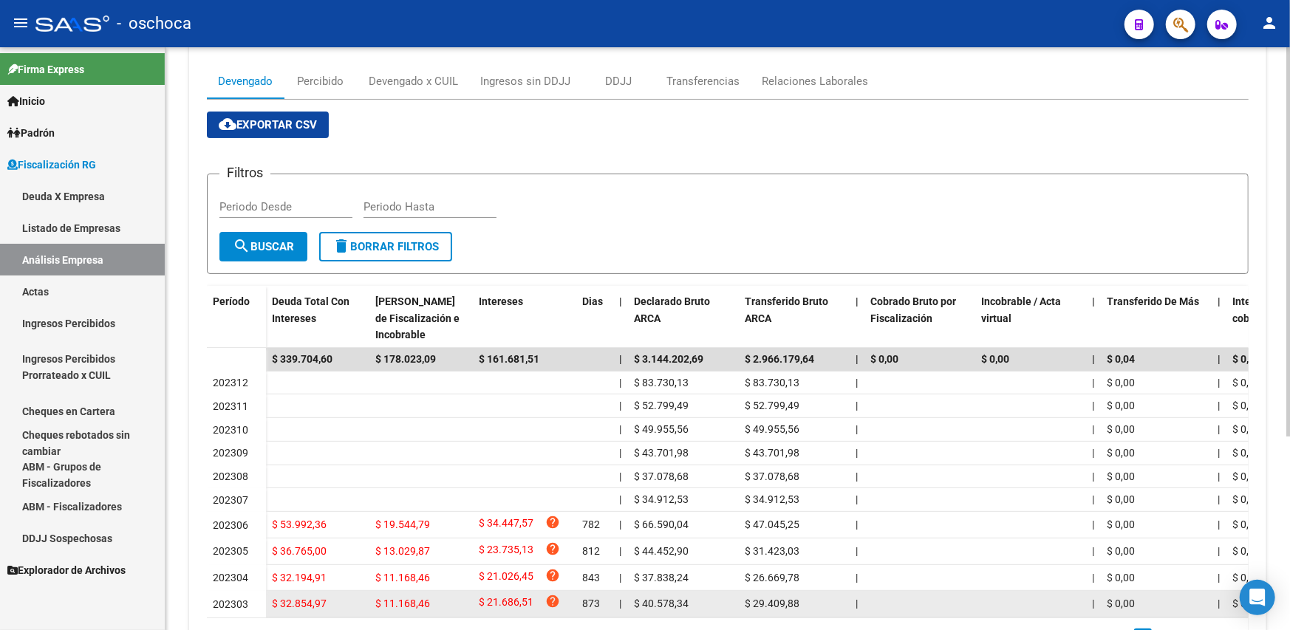
scroll to position [290, 0]
